Goal: Navigation & Orientation: Go to known website

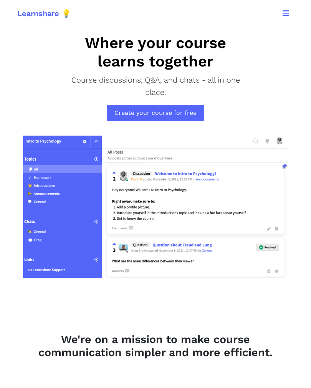
scroll to position [10, 0]
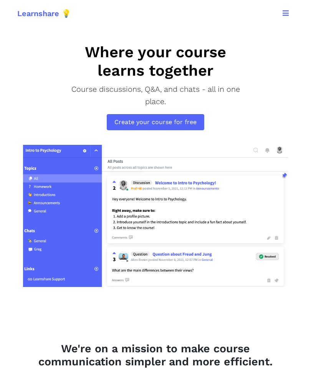
scroll to position [37, 0]
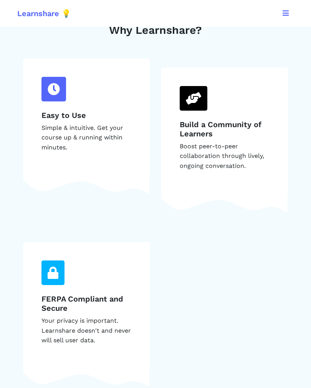
scroll to position [856, 0]
